Goal: Information Seeking & Learning: Learn about a topic

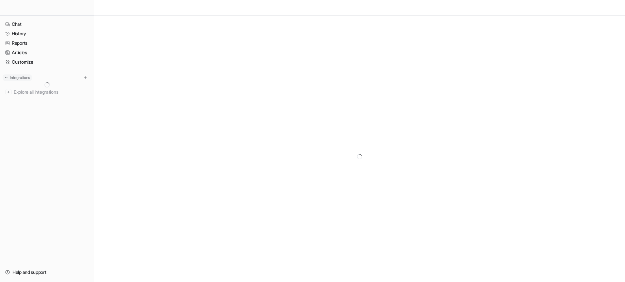
click at [24, 76] on p "Integrations" at bounding box center [20, 77] width 20 height 5
click at [58, 12] on div at bounding box center [47, 8] width 94 height 16
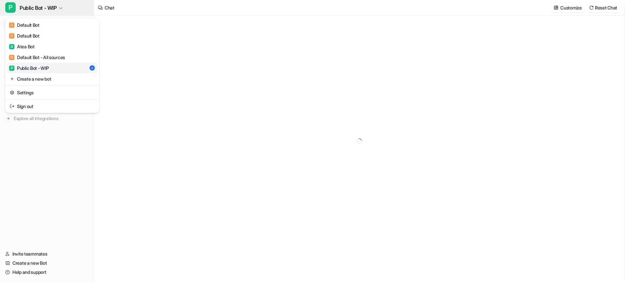
type textarea "**********"
click at [63, 7] on icon "button" at bounding box center [61, 8] width 4 height 4
click at [46, 44] on link "A Atea Bot" at bounding box center [52, 46] width 90 height 11
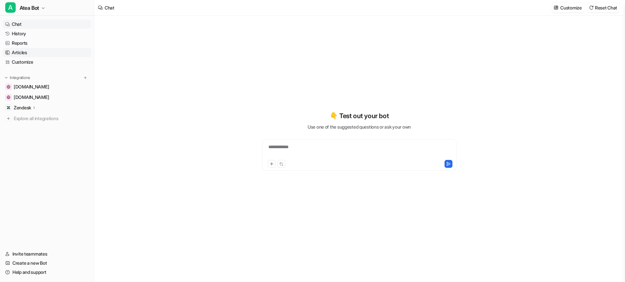
type textarea "**********"
click at [43, 34] on link "History" at bounding box center [47, 33] width 89 height 9
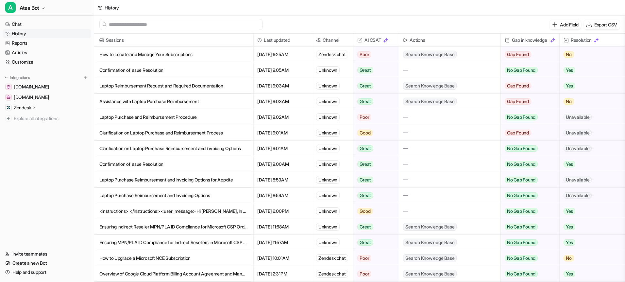
click at [161, 73] on p "Confirmation of Issue Resolution" at bounding box center [173, 70] width 148 height 16
click at [154, 72] on p "Confirmation of Issue Resolution" at bounding box center [173, 70] width 148 height 16
click at [157, 55] on p "How to Locate and Manage Your Subscriptions" at bounding box center [173, 55] width 148 height 16
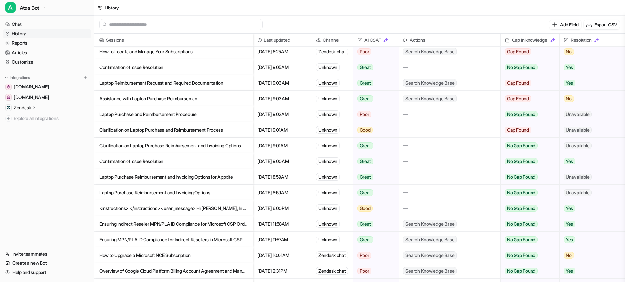
scroll to position [7, 0]
